Goal: Task Accomplishment & Management: Manage account settings

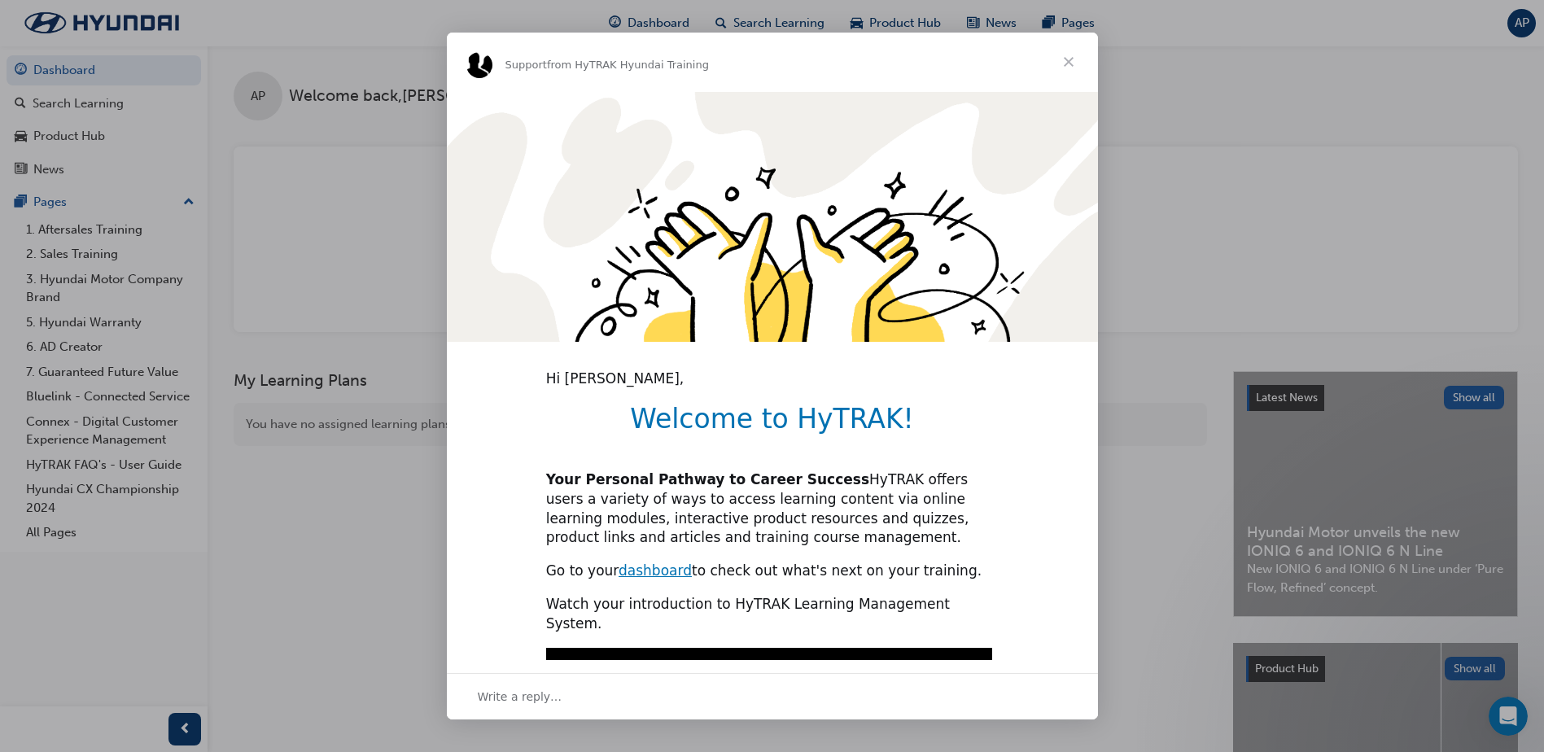
click at [1067, 61] on span "Close" at bounding box center [1069, 62] width 59 height 59
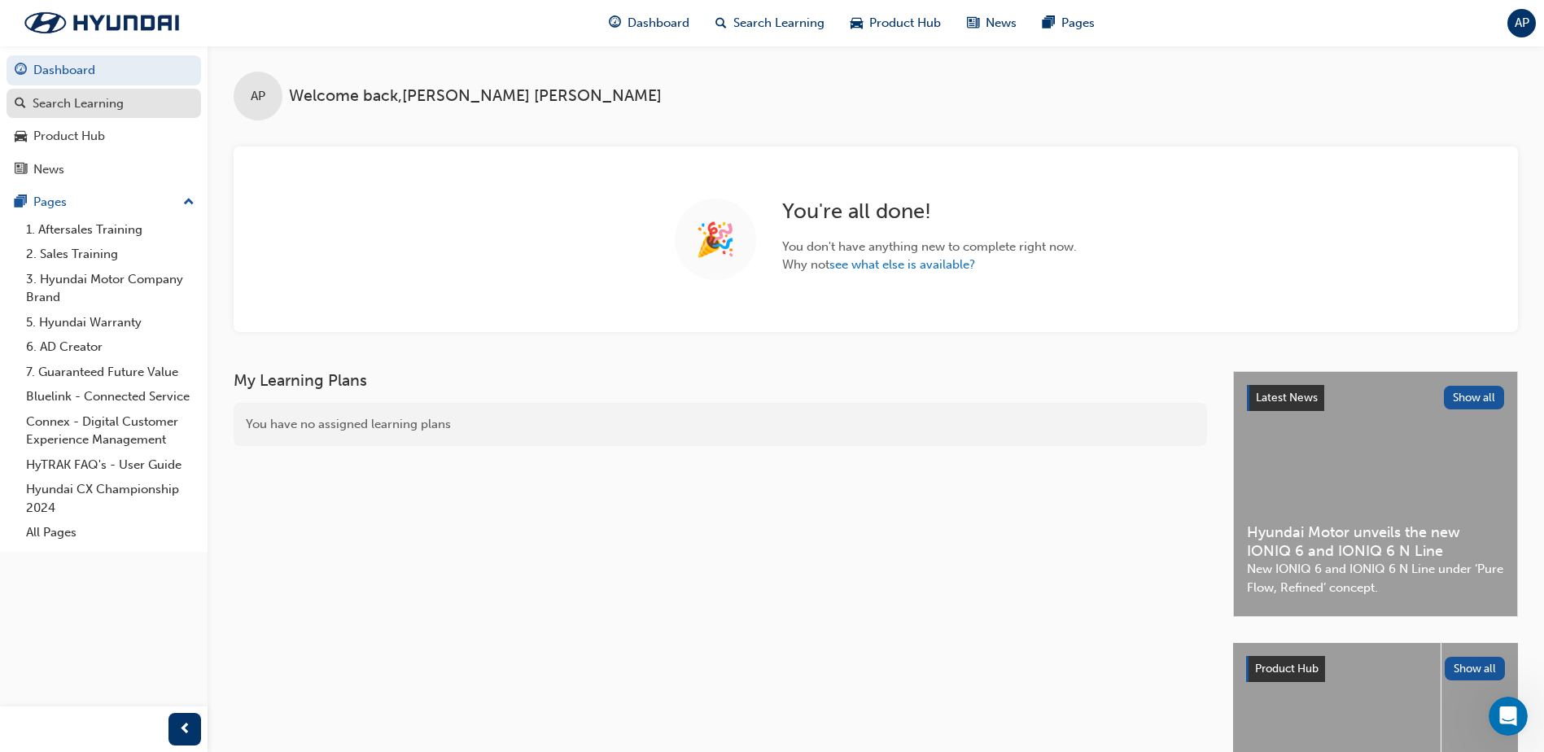
click at [104, 97] on div "Search Learning" at bounding box center [78, 103] width 91 height 19
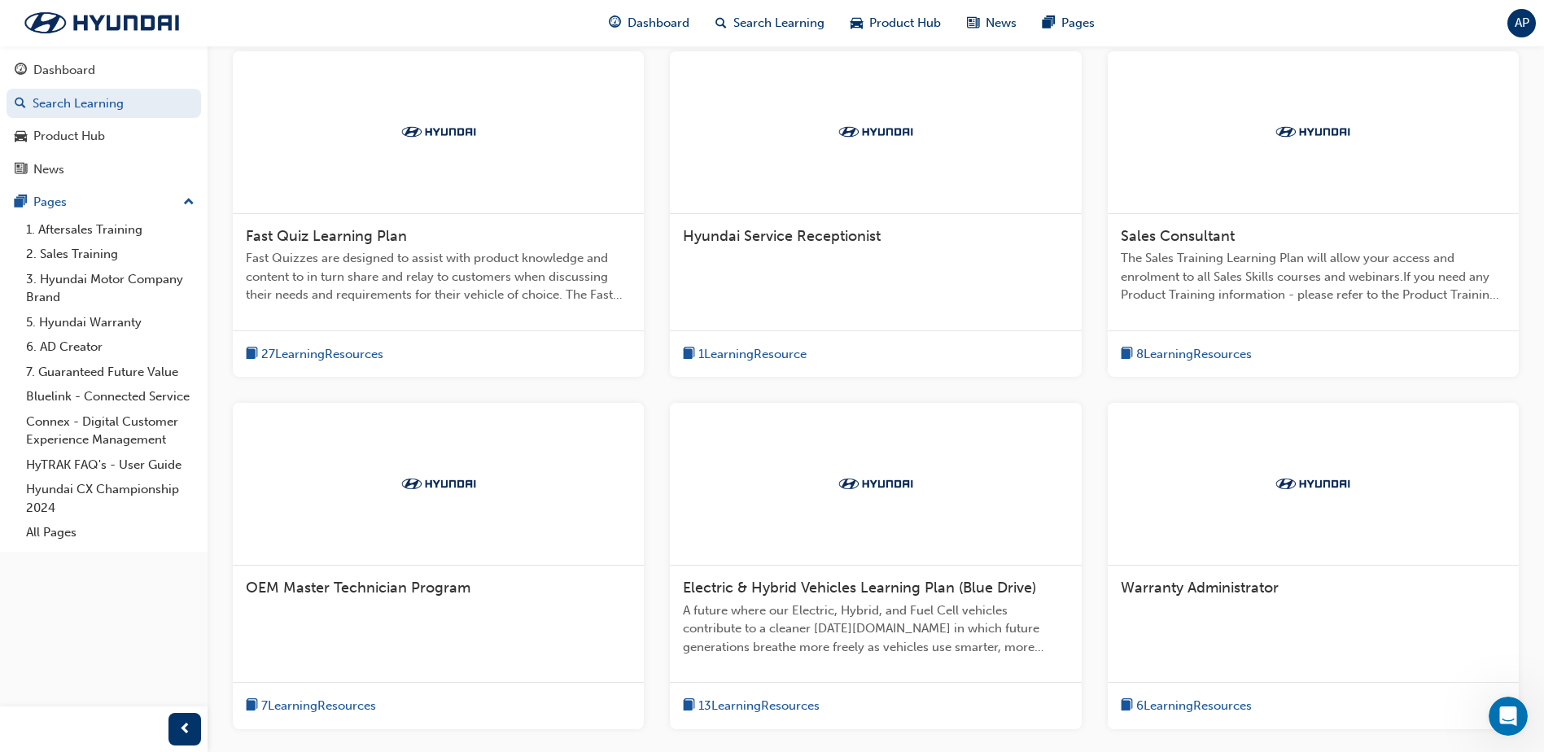
scroll to position [489, 0]
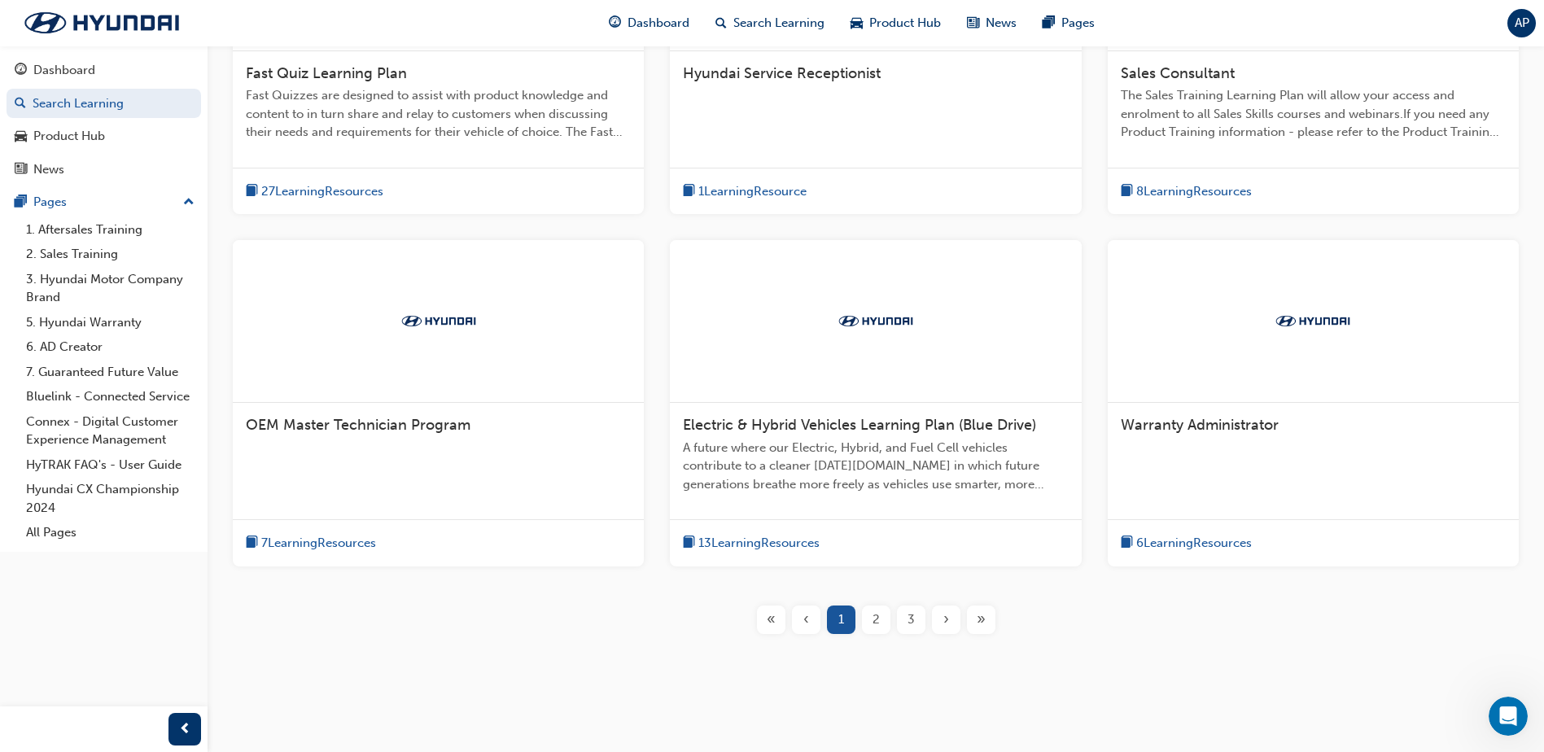
click at [389, 464] on div "OEM Master Technician Program" at bounding box center [438, 434] width 411 height 62
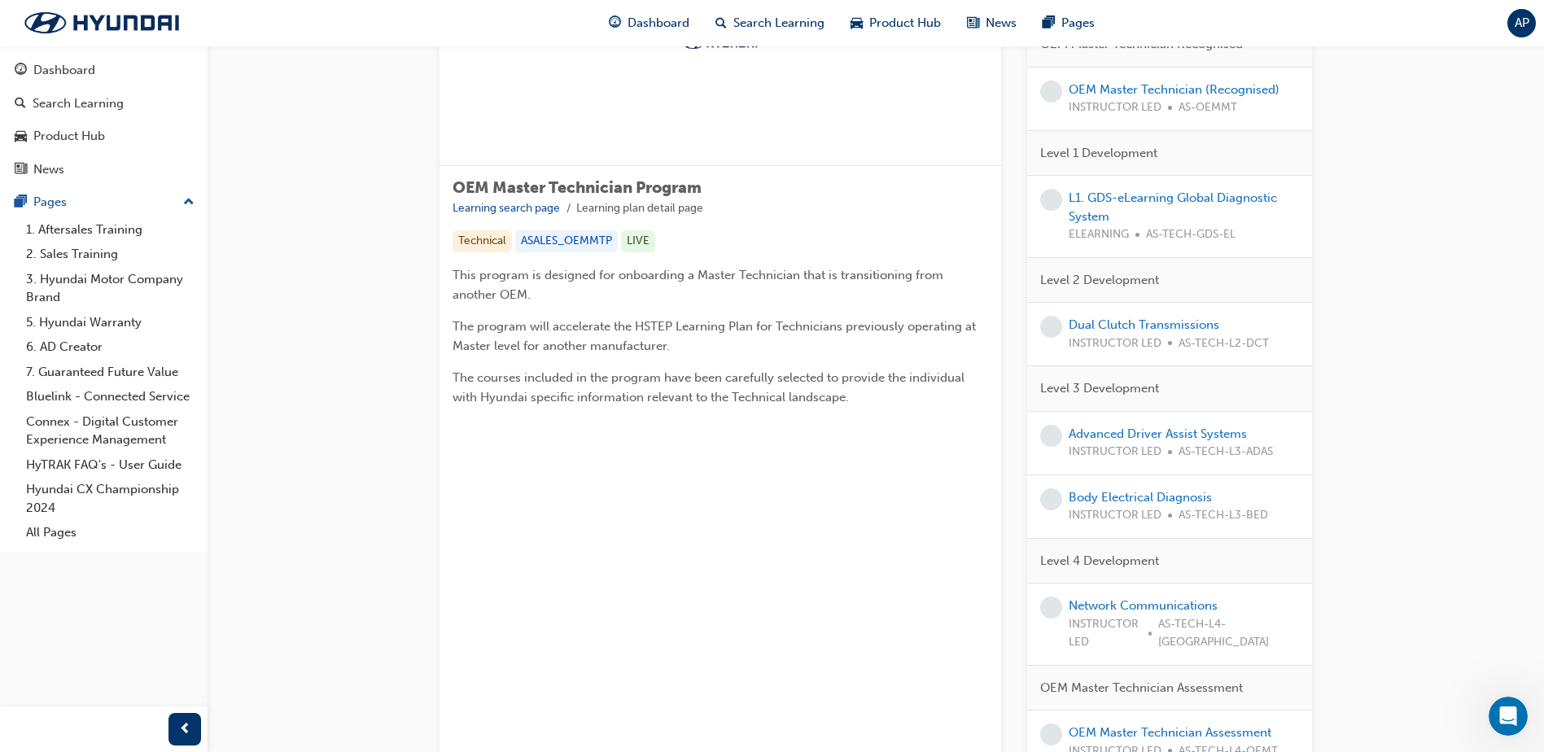
scroll to position [244, 0]
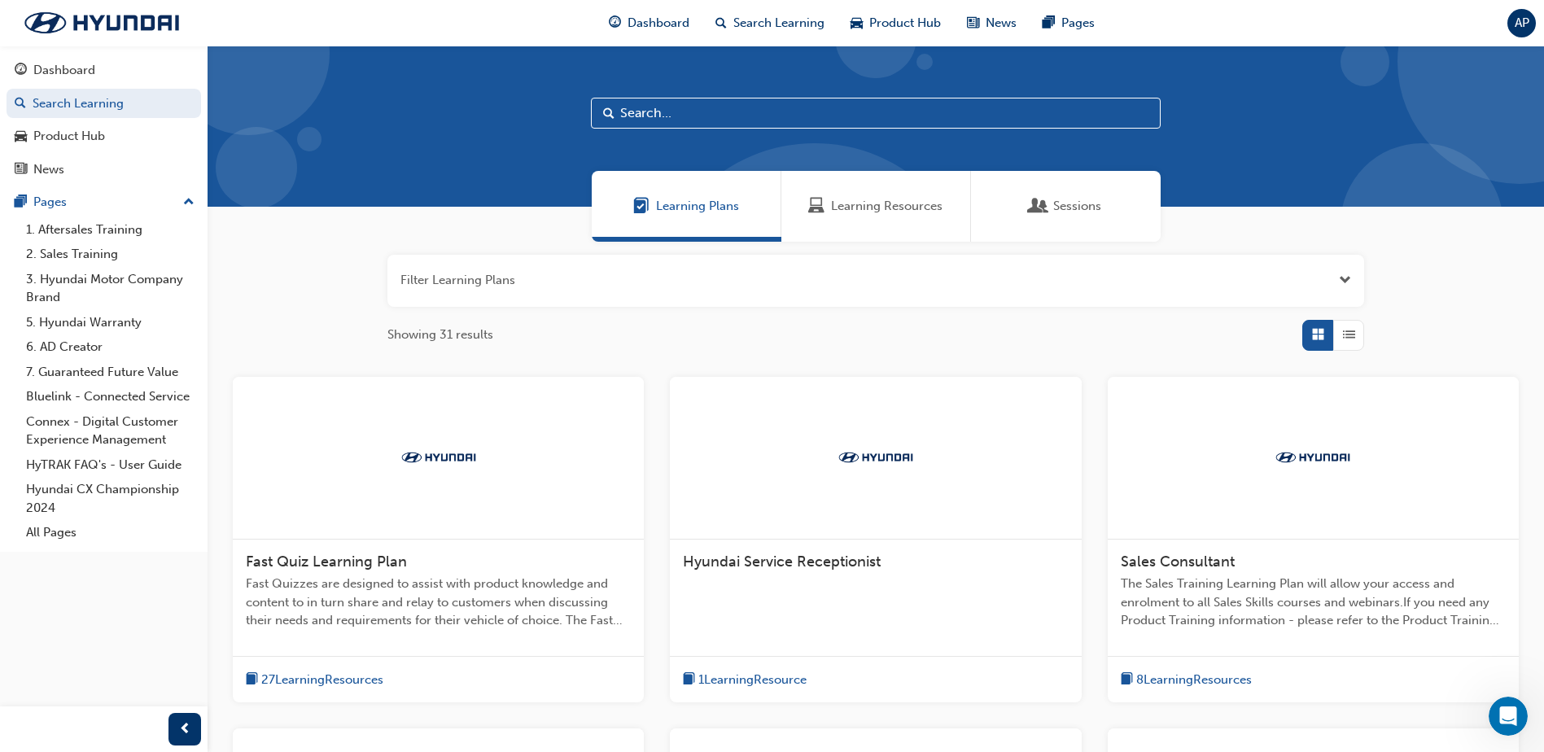
click at [1084, 197] on span "Sessions" at bounding box center [1078, 206] width 48 height 19
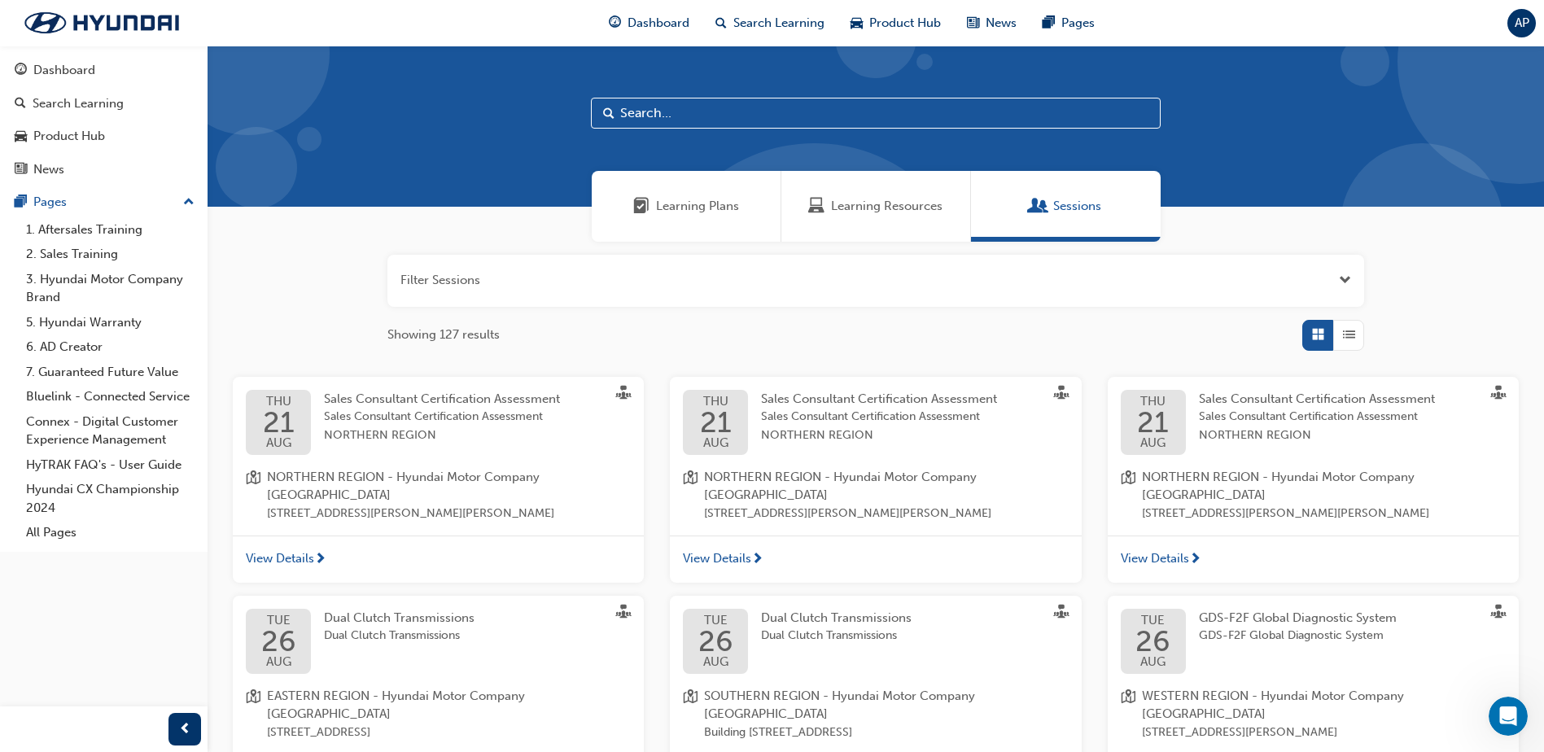
click at [700, 219] on div "Learning Plans" at bounding box center [687, 206] width 190 height 71
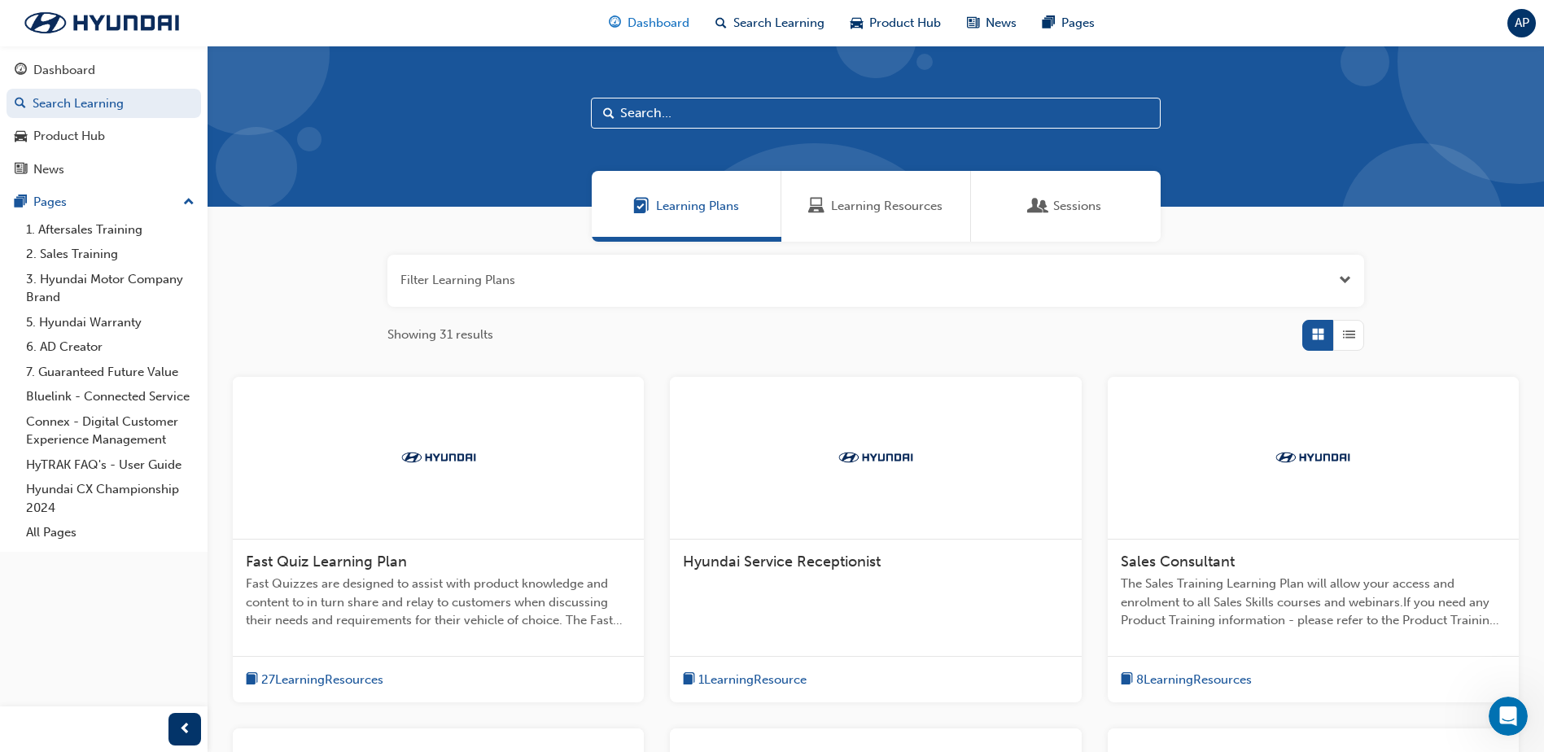
click at [656, 32] on span "Dashboard" at bounding box center [659, 23] width 62 height 19
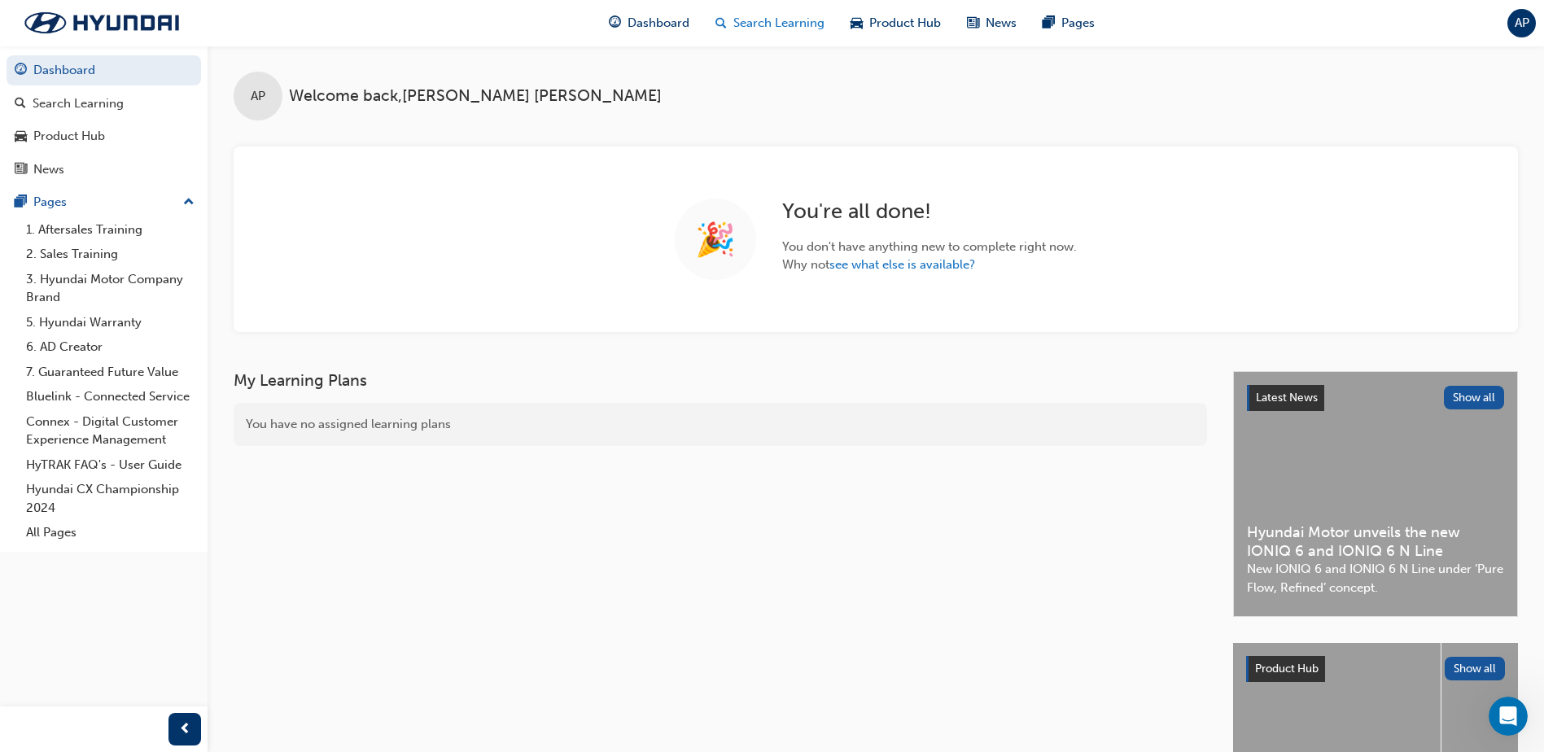
click at [782, 33] on div "Search Learning" at bounding box center [770, 23] width 135 height 33
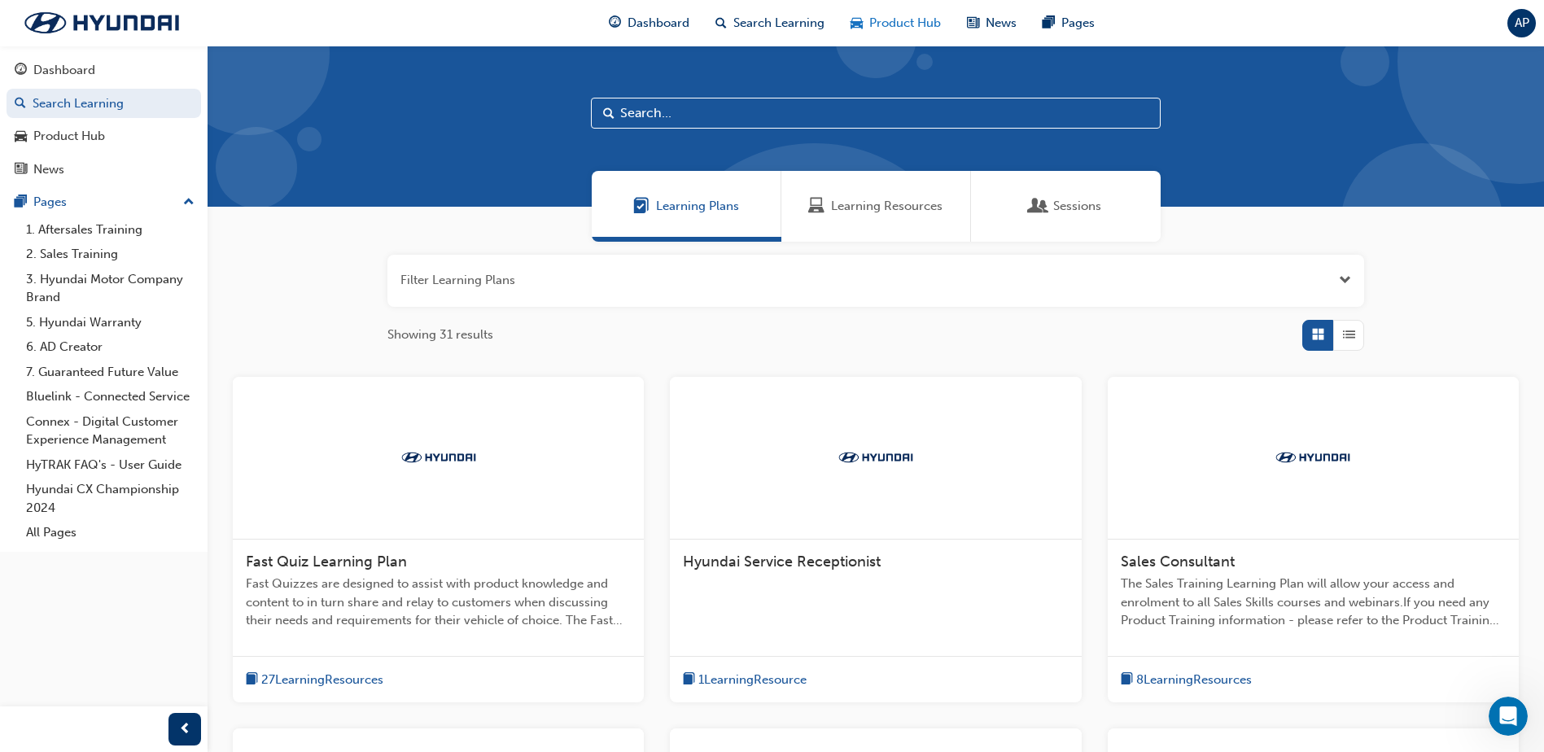
click at [894, 21] on span "Product Hub" at bounding box center [906, 23] width 72 height 19
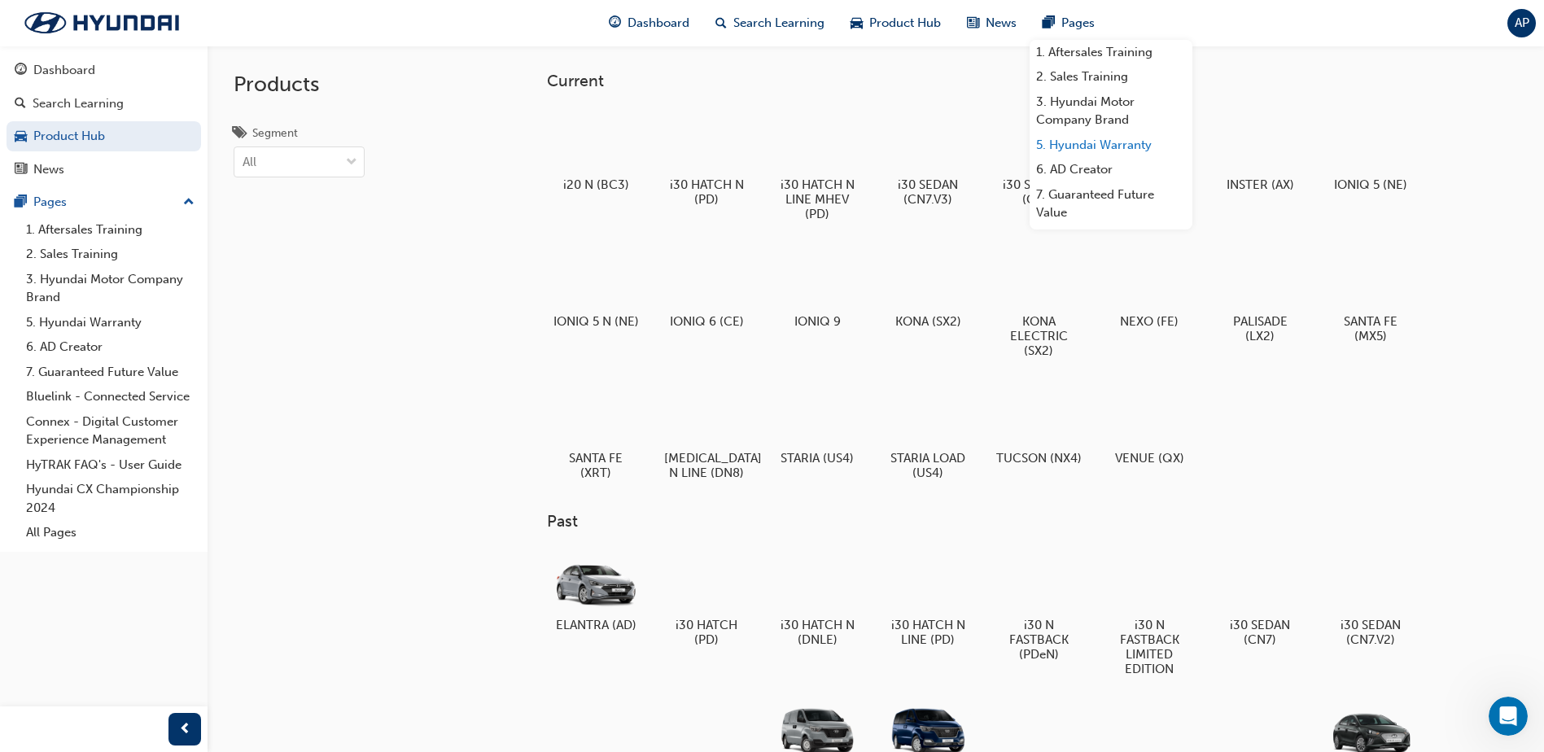
click at [1100, 149] on link "5. Hyundai Warranty" at bounding box center [1111, 145] width 163 height 25
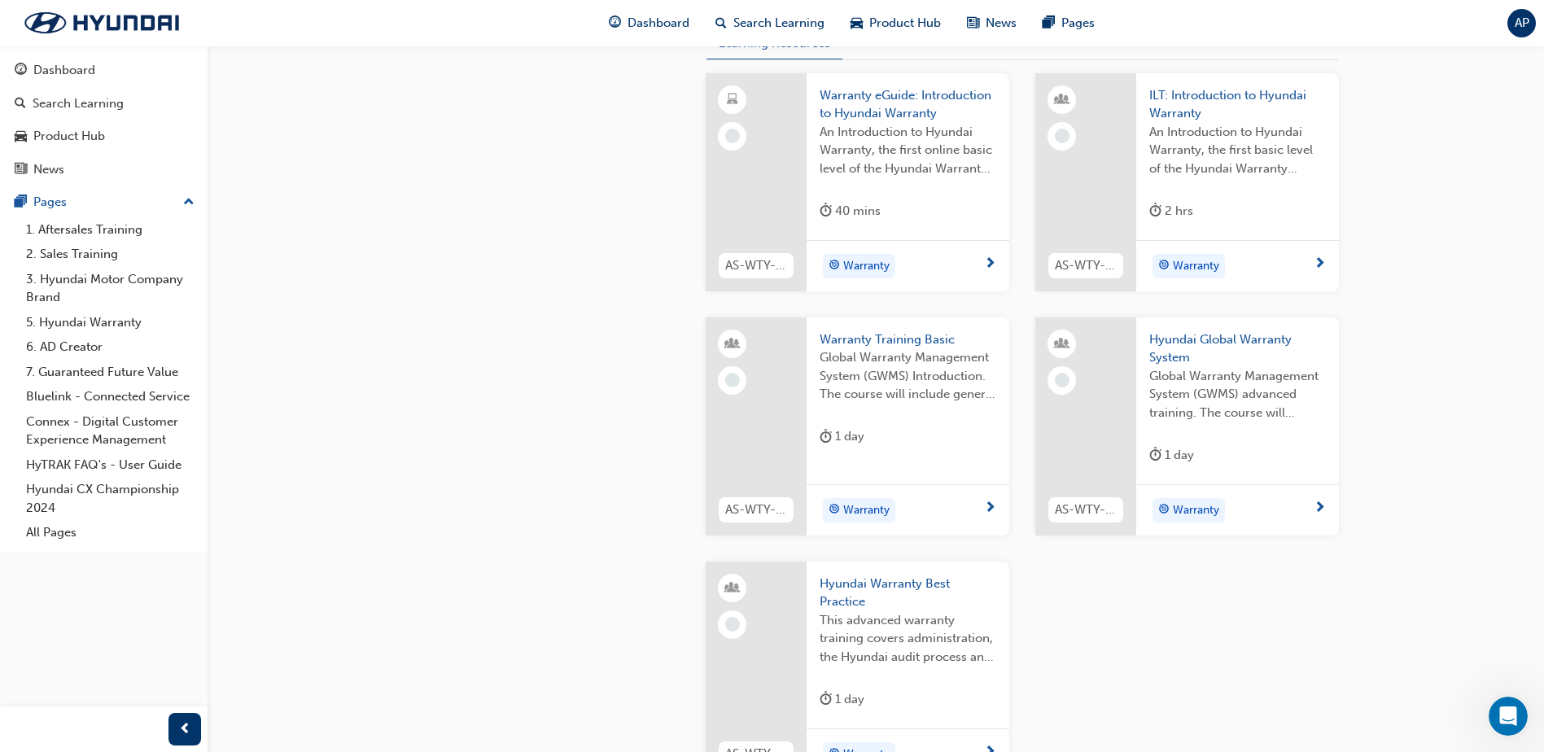
scroll to position [489, 0]
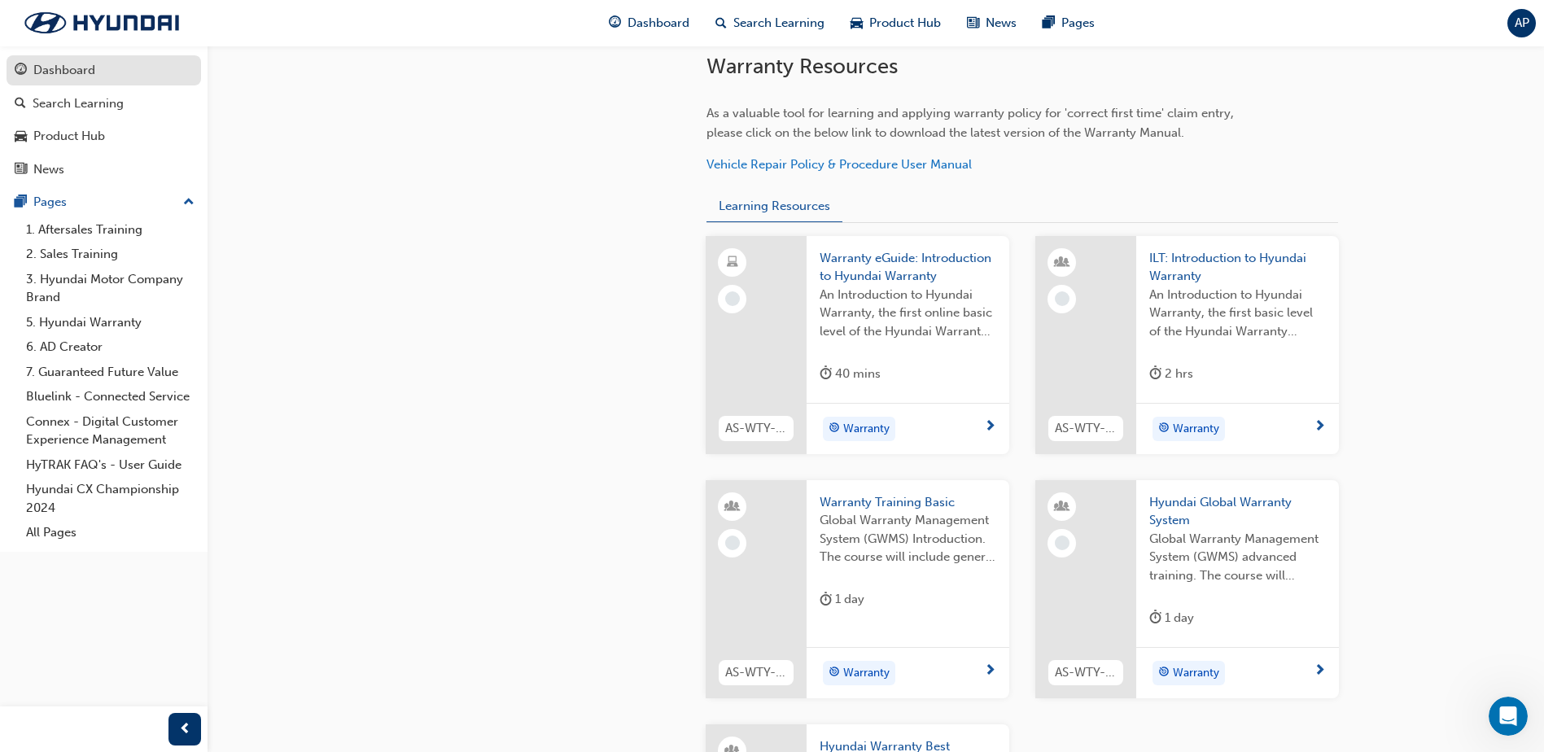
click at [121, 63] on div "Dashboard" at bounding box center [104, 70] width 178 height 20
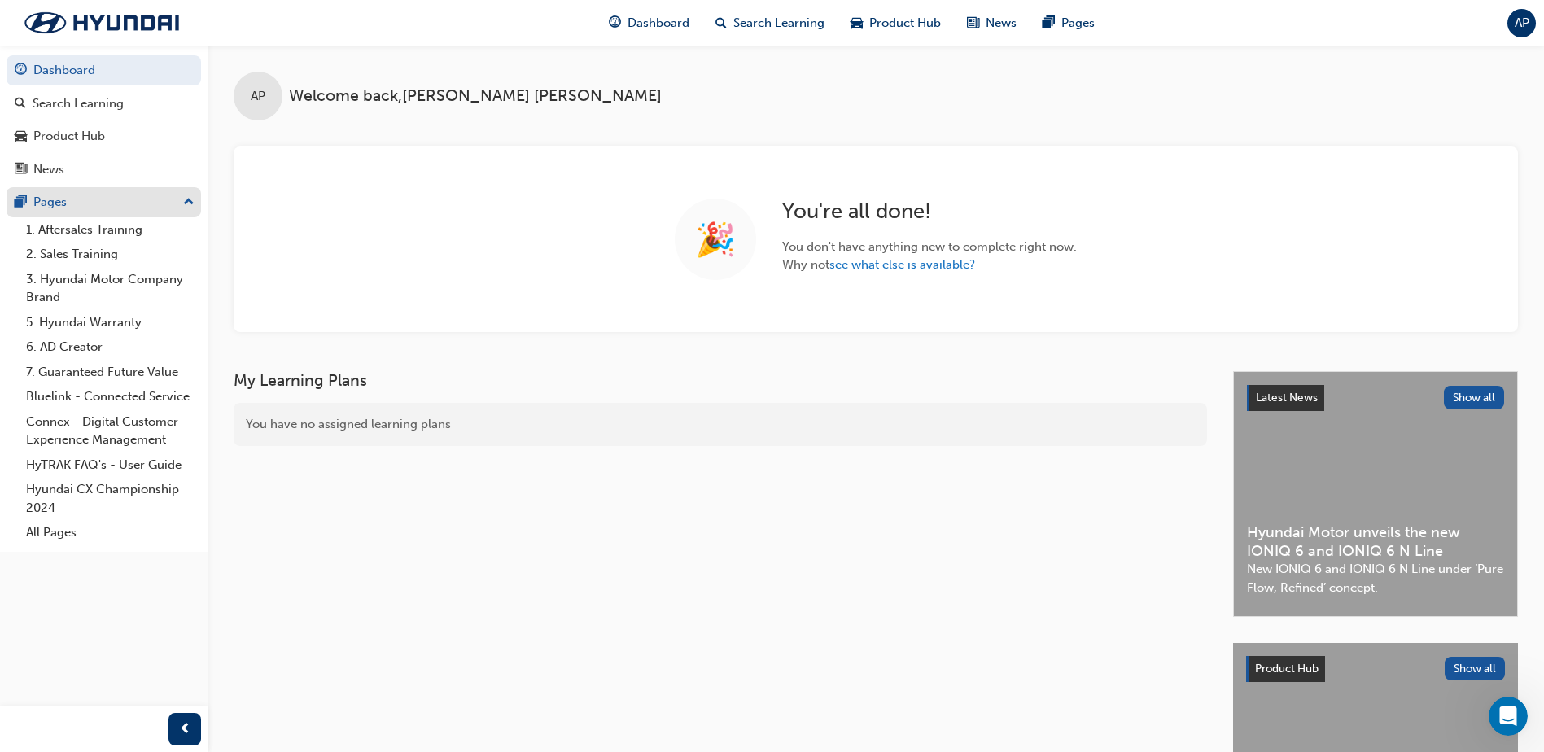
click at [108, 195] on div "Pages" at bounding box center [104, 202] width 178 height 20
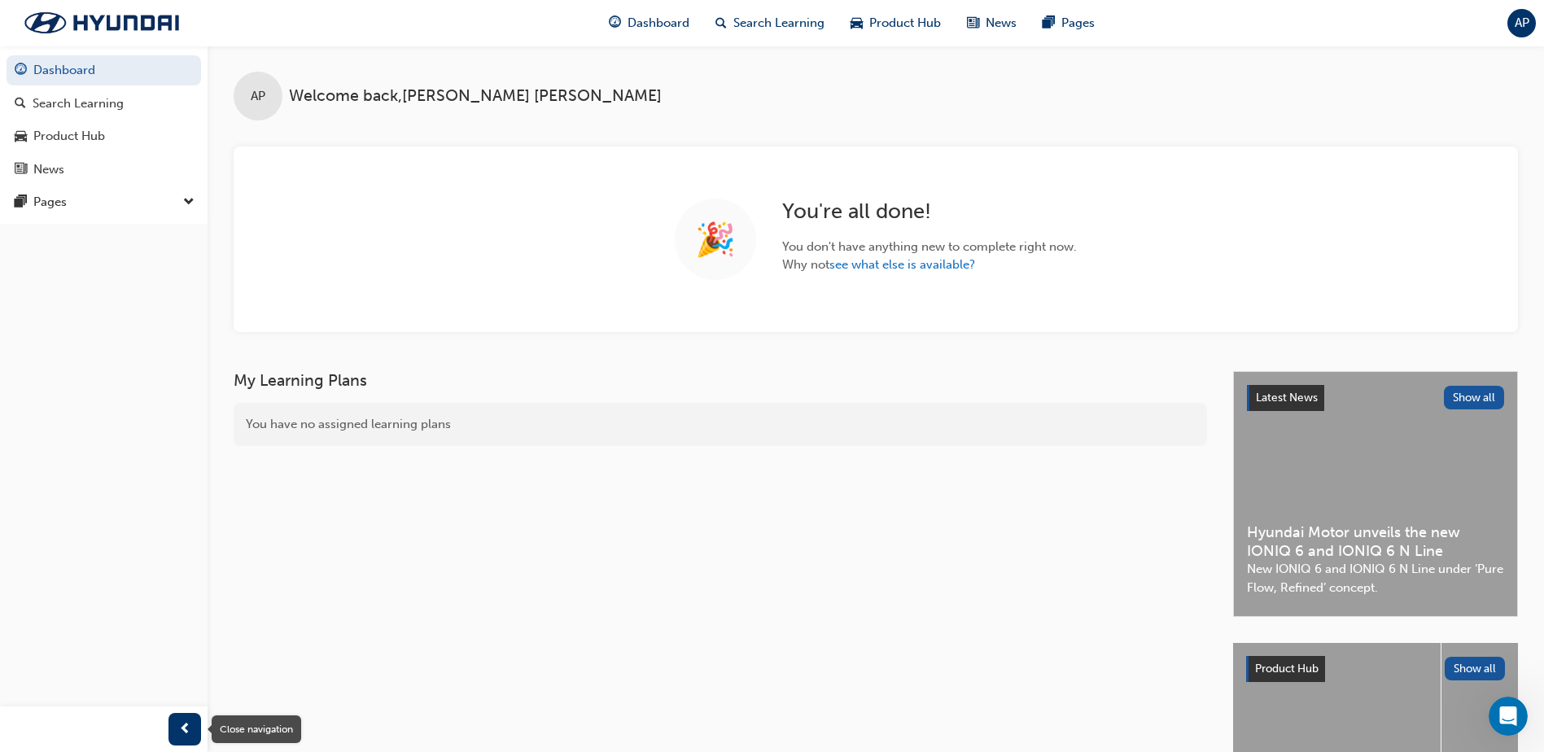
click at [179, 733] on span "prev-icon" at bounding box center [185, 730] width 12 height 20
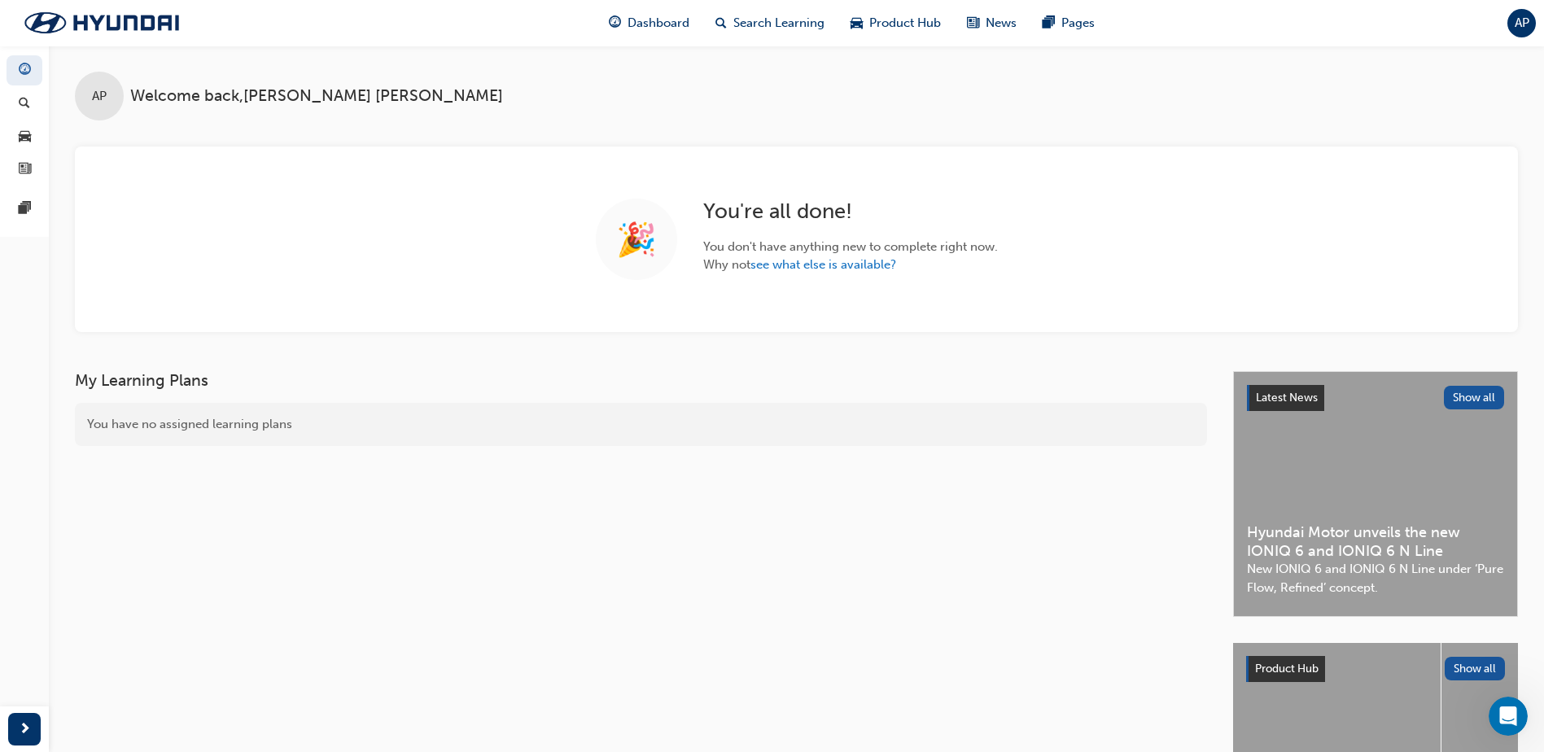
click at [1518, 28] on span "AP" at bounding box center [1522, 23] width 15 height 19
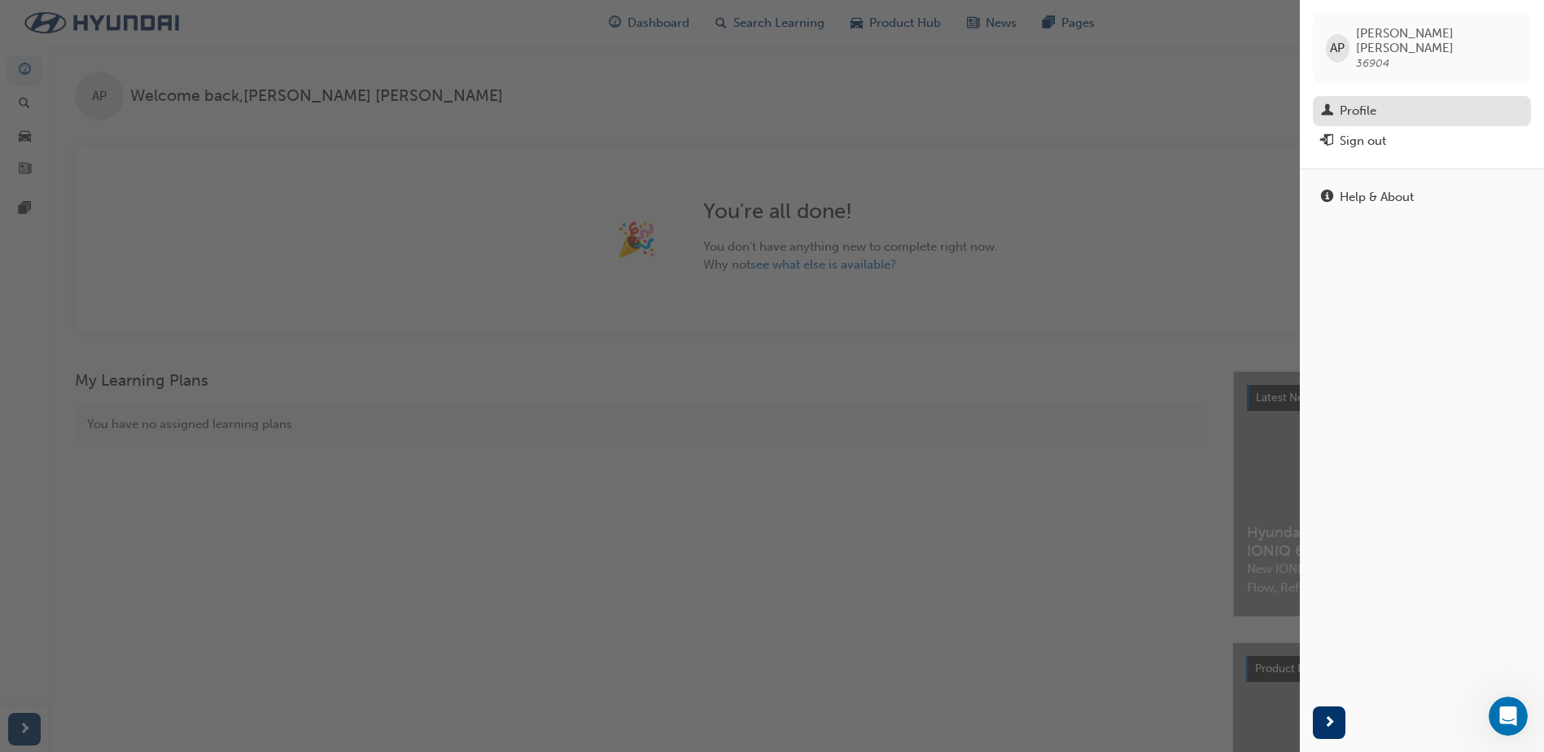
click at [1380, 101] on div "Profile" at bounding box center [1422, 111] width 202 height 20
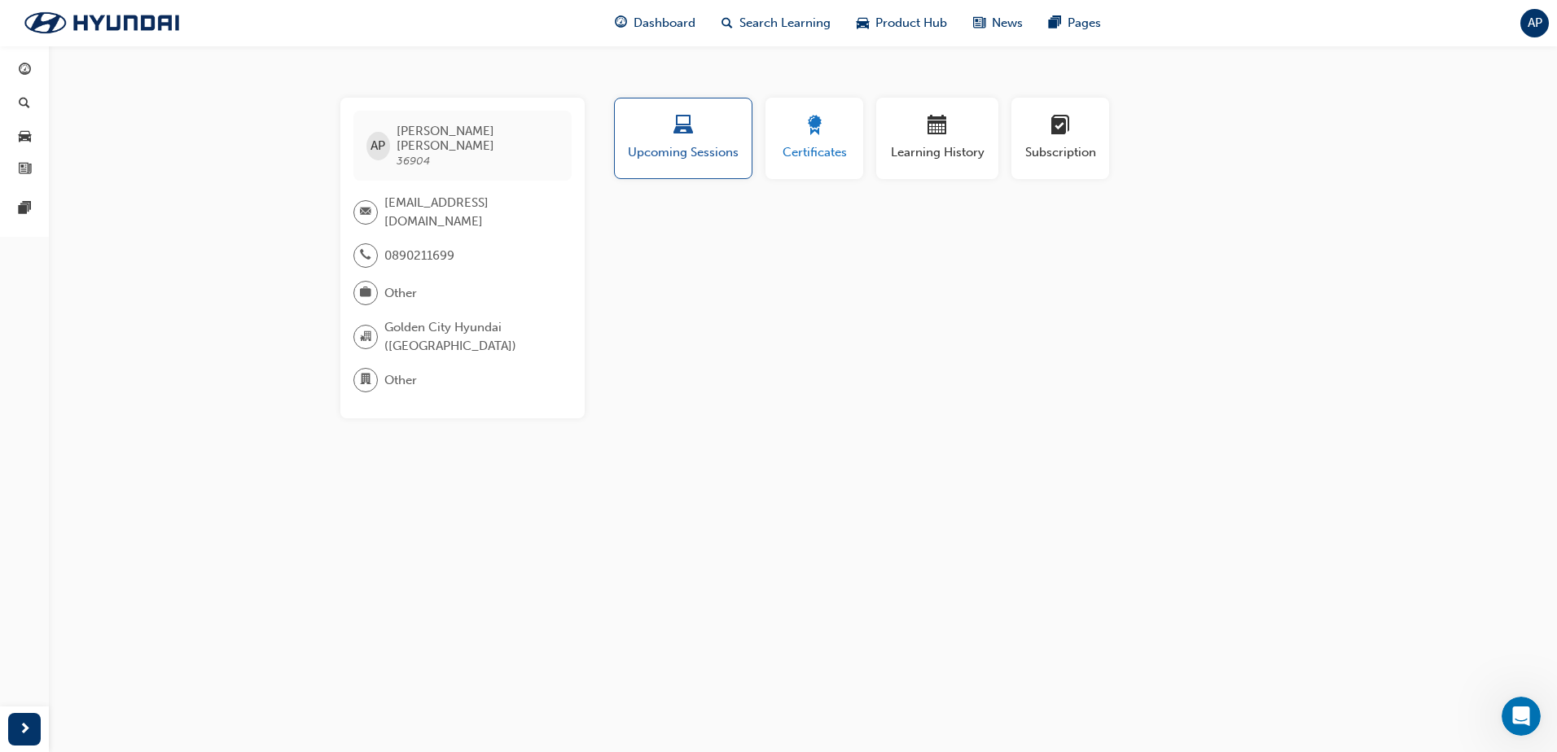
click at [800, 149] on span "Certificates" at bounding box center [814, 152] width 73 height 19
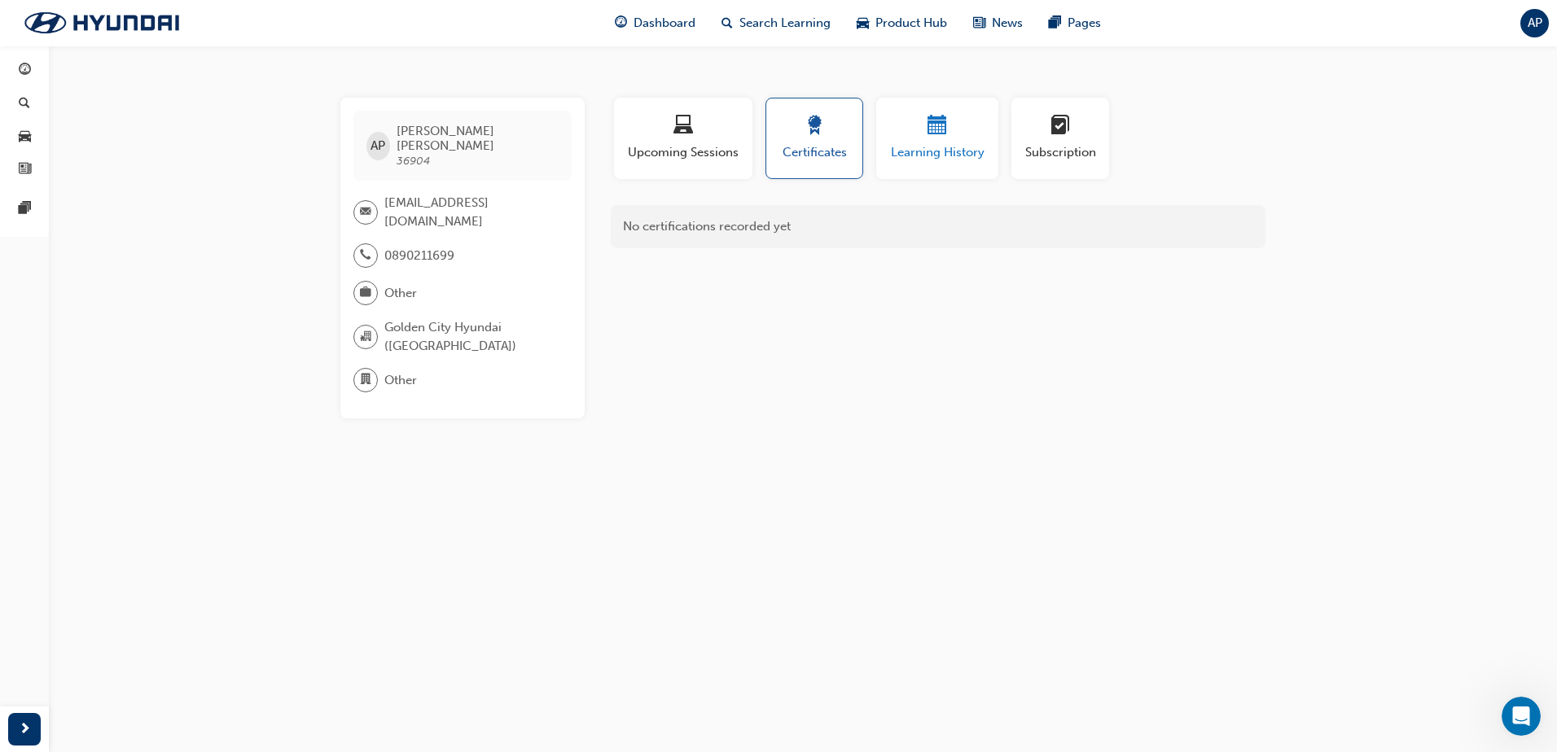
click at [901, 150] on span "Learning History" at bounding box center [937, 152] width 98 height 19
click at [1028, 153] on span "Subscription" at bounding box center [1059, 152] width 73 height 19
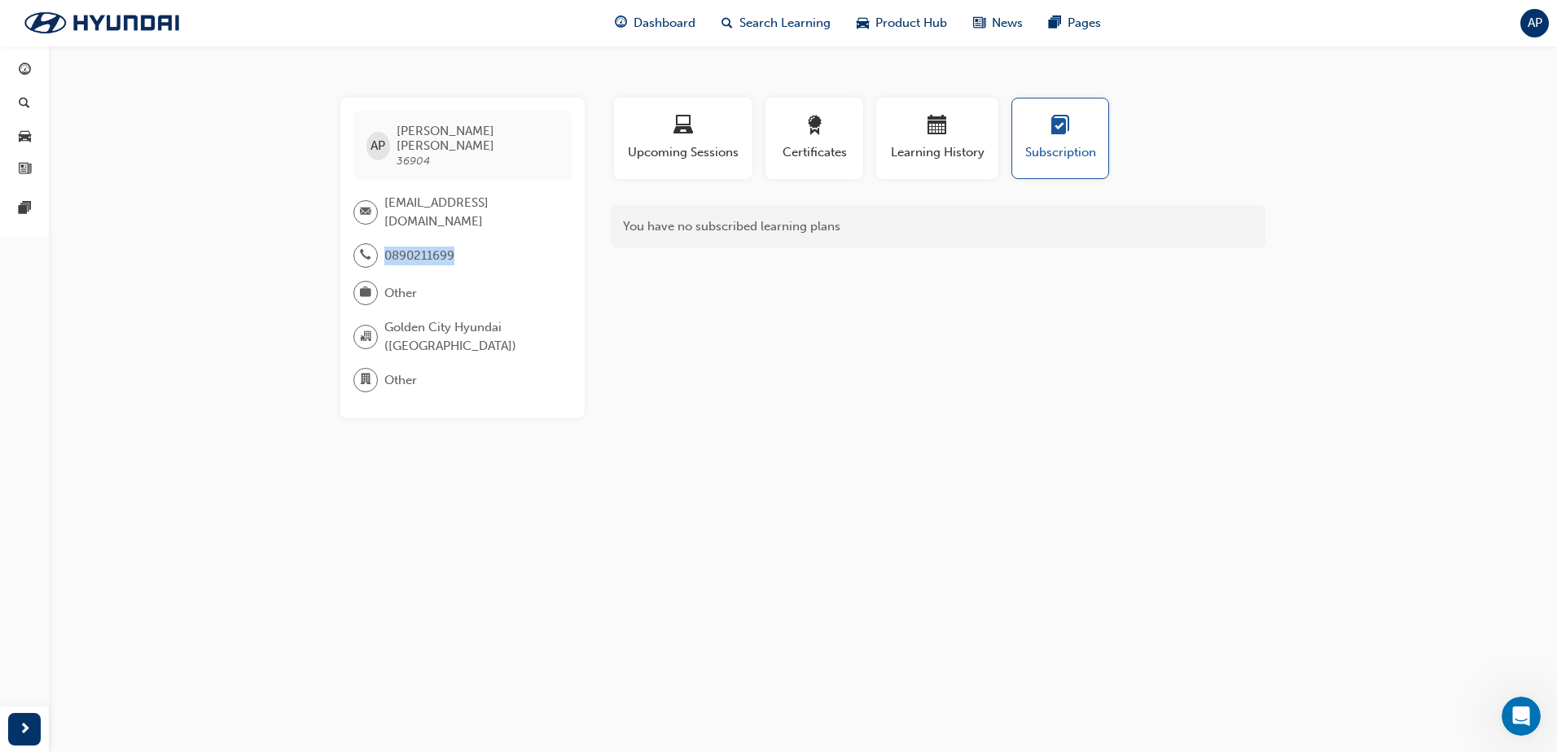
drag, startPoint x: 464, startPoint y: 248, endPoint x: 366, endPoint y: 238, distance: 98.3
click at [366, 243] on div "0890211699" at bounding box center [410, 261] width 114 height 37
drag, startPoint x: 366, startPoint y: 238, endPoint x: 257, endPoint y: 289, distance: 120.6
click at [257, 289] on div "AP [PERSON_NAME] 36904 [EMAIL_ADDRESS][DOMAIN_NAME] 0890211699 Other Golden Cit…" at bounding box center [778, 376] width 1557 height 752
drag, startPoint x: 451, startPoint y: 335, endPoint x: 378, endPoint y: 318, distance: 75.1
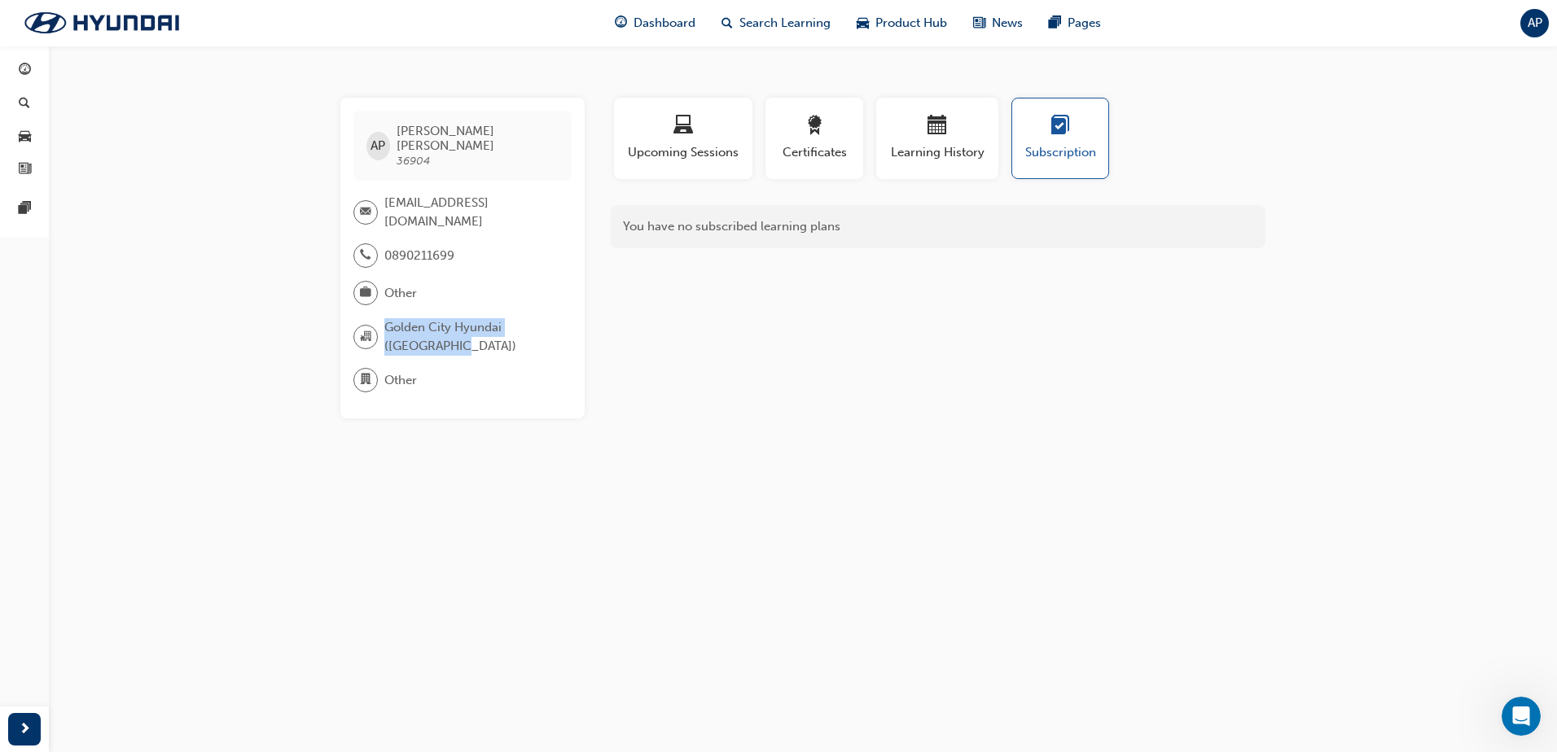
click at [378, 318] on div "Golden City Hyundai ([GEOGRAPHIC_DATA])" at bounding box center [455, 336] width 205 height 37
drag, startPoint x: 378, startPoint y: 318, endPoint x: 381, endPoint y: 363, distance: 44.9
click at [381, 368] on div "Other" at bounding box center [455, 380] width 205 height 24
drag, startPoint x: 381, startPoint y: 363, endPoint x: 366, endPoint y: 365, distance: 15.6
click at [366, 370] on span "department-icon" at bounding box center [365, 380] width 11 height 21
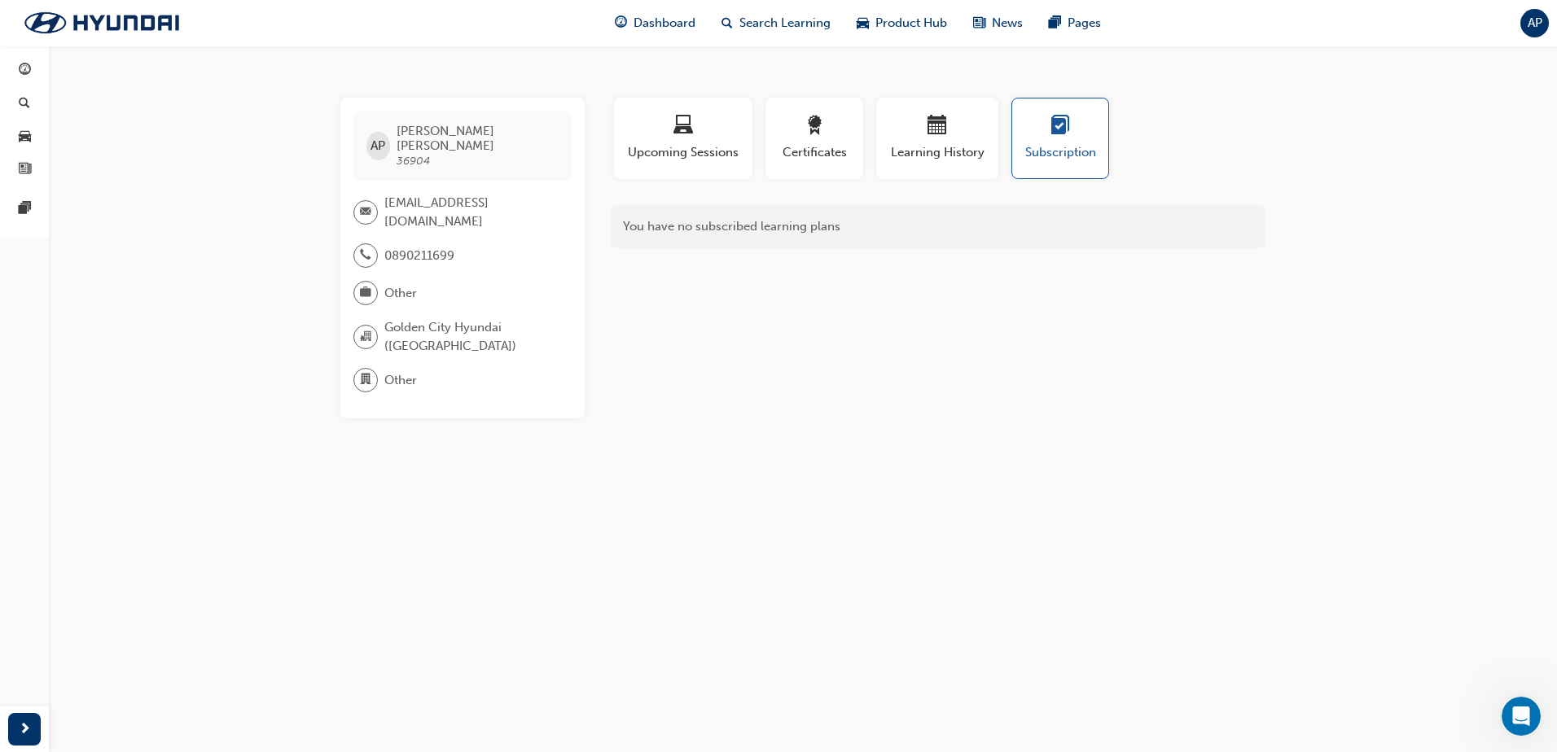
click at [401, 374] on span "Other" at bounding box center [400, 380] width 33 height 19
click at [401, 371] on span "Other" at bounding box center [400, 380] width 33 height 19
click at [1527, 18] on span "AP" at bounding box center [1534, 23] width 15 height 19
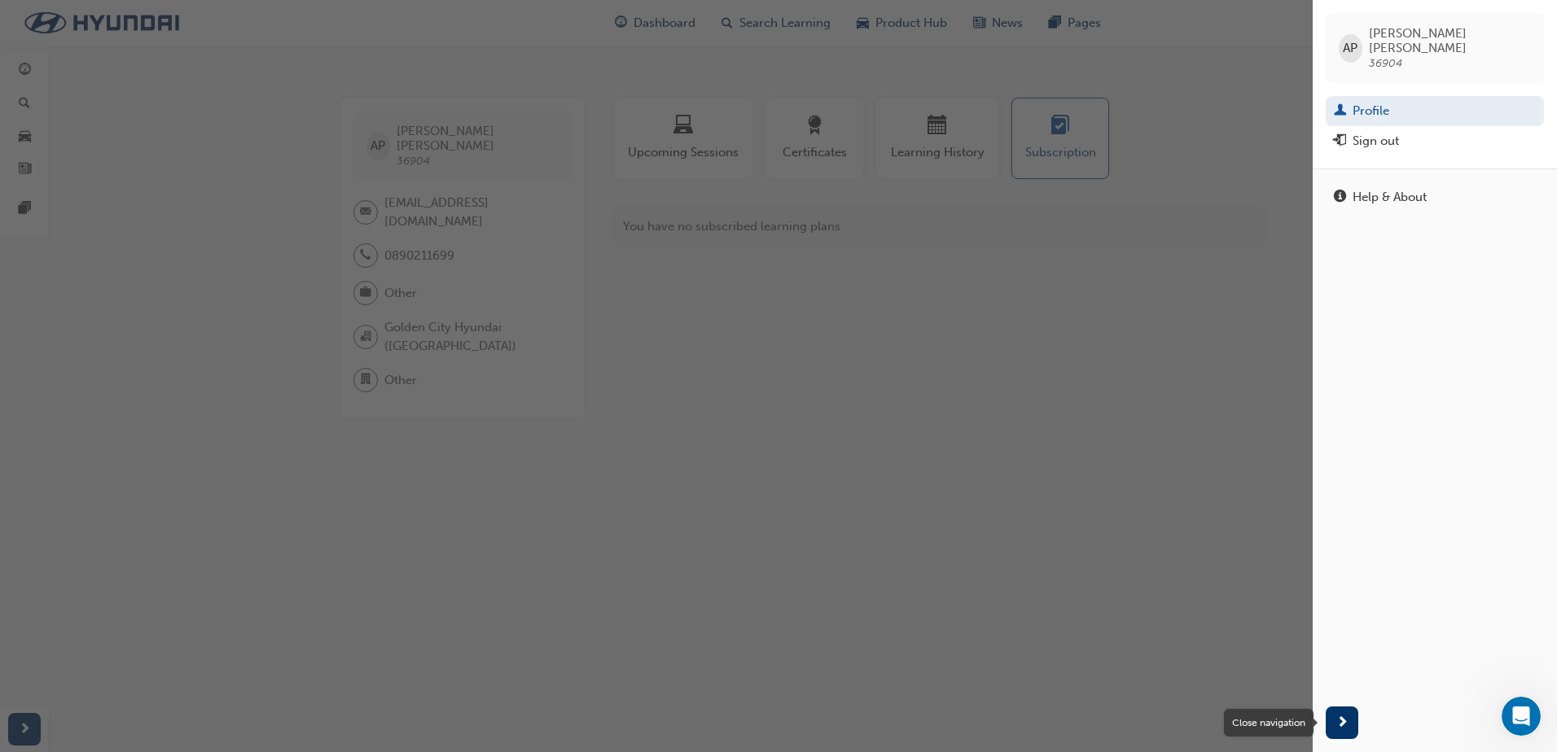
click at [1349, 731] on div "button" at bounding box center [1341, 723] width 33 height 33
